Goal: Navigation & Orientation: Find specific page/section

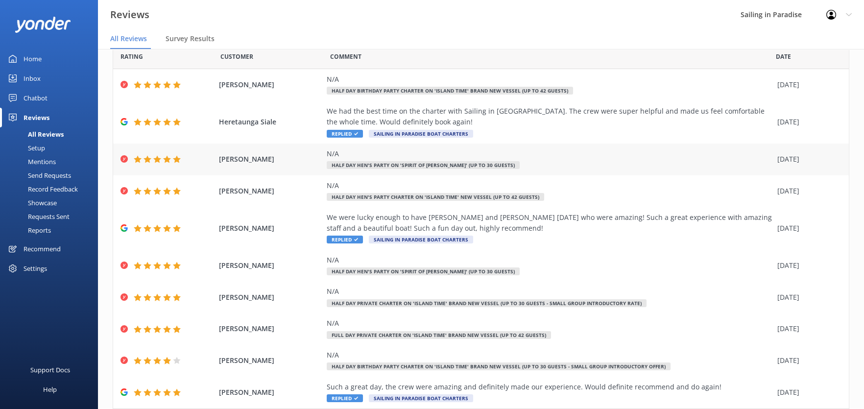
scroll to position [71, 0]
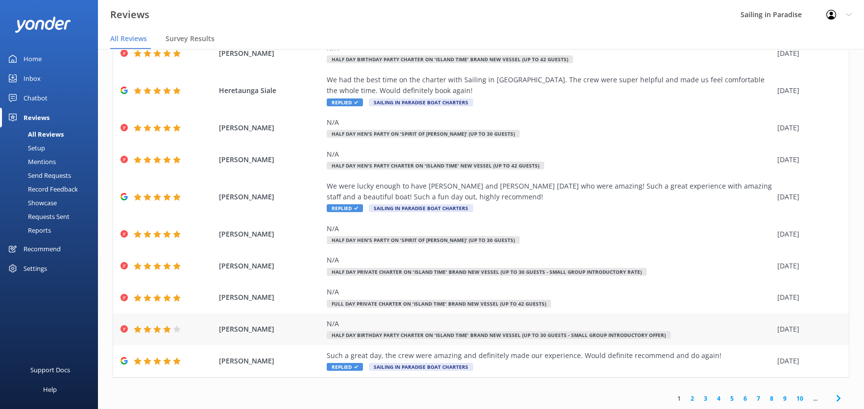
click at [245, 331] on span "[PERSON_NAME]" at bounding box center [270, 329] width 103 height 11
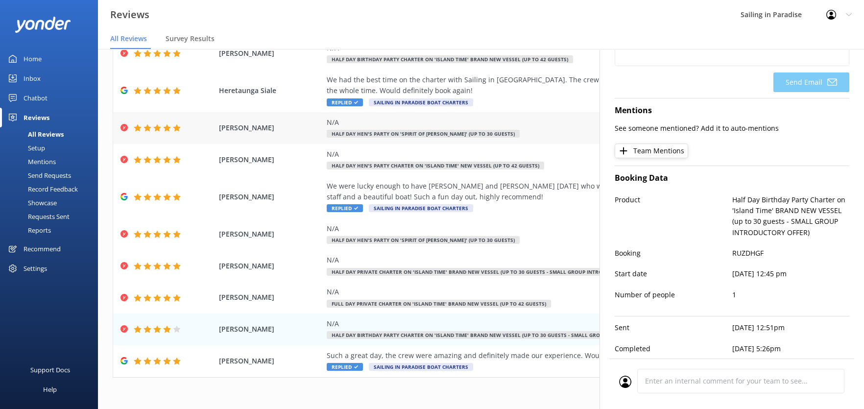
click at [573, 128] on div "N/A Half Day Hen's Party on 'Spirit of [PERSON_NAME]' (up to 30 guests)" at bounding box center [550, 128] width 446 height 22
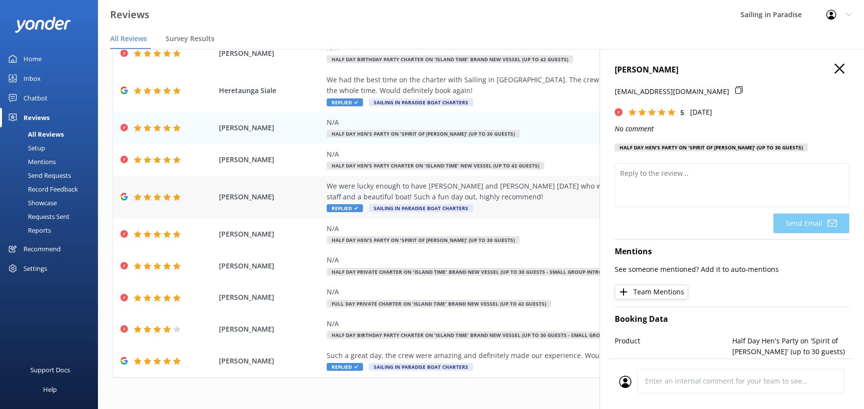
scroll to position [0, 0]
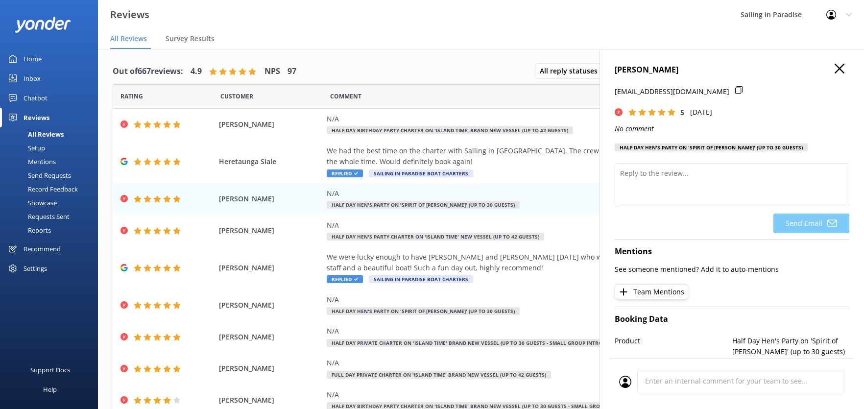
click at [834, 64] on icon "button" at bounding box center [839, 69] width 10 height 10
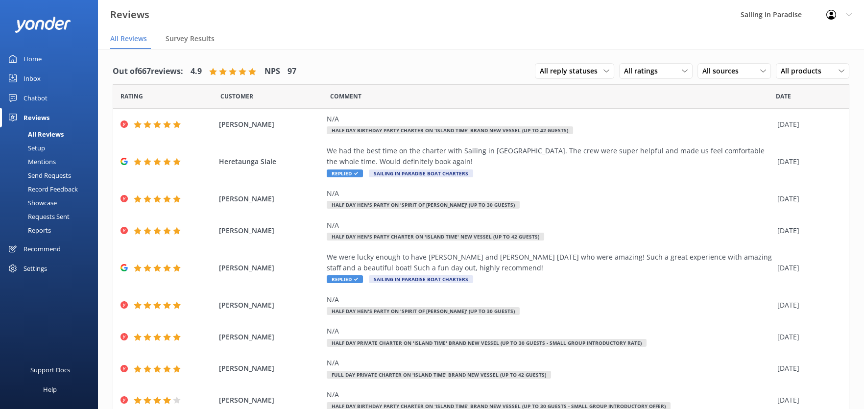
click at [37, 58] on div "Home" at bounding box center [33, 59] width 18 height 20
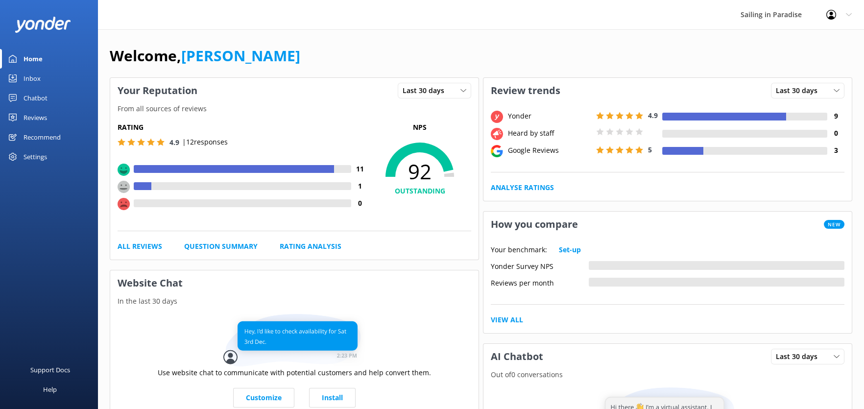
click at [38, 56] on div "Home" at bounding box center [33, 59] width 19 height 20
click at [37, 56] on div "Home" at bounding box center [33, 59] width 19 height 20
